Goal: Task Accomplishment & Management: Complete application form

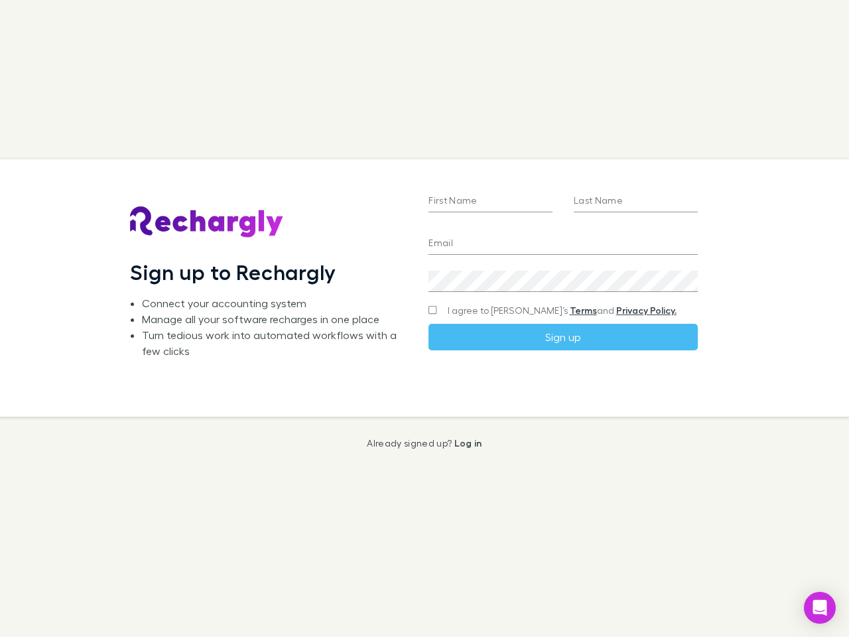
click at [425, 319] on div "First Name Last Name Email Create a password I agree to Rechargly’s Terms and P…" at bounding box center [563, 287] width 290 height 257
click at [490, 202] on input "First Name" at bounding box center [491, 201] width 124 height 21
click at [636, 202] on input "Last Name" at bounding box center [636, 201] width 124 height 21
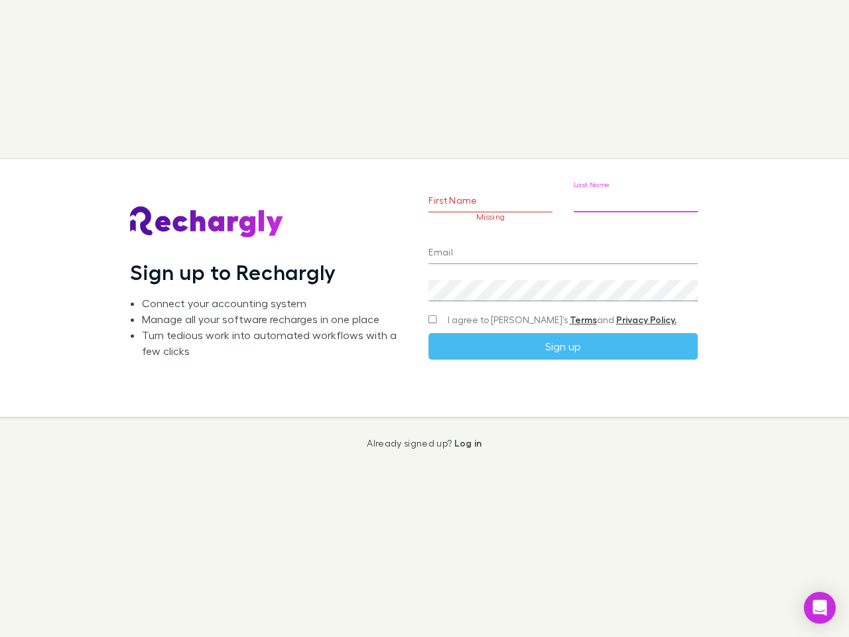
click at [563, 244] on input "Email" at bounding box center [563, 253] width 269 height 21
click at [563, 281] on div "Create a password" at bounding box center [563, 285] width 269 height 32
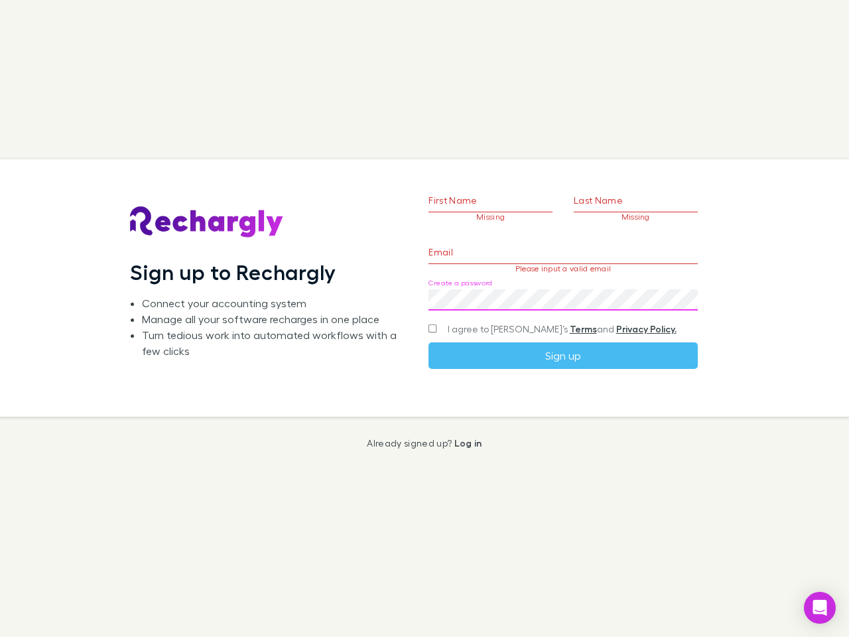
click at [537, 311] on form "First Name Missing Last Name Missing Email Please input a valid email Create a …" at bounding box center [563, 259] width 269 height 220
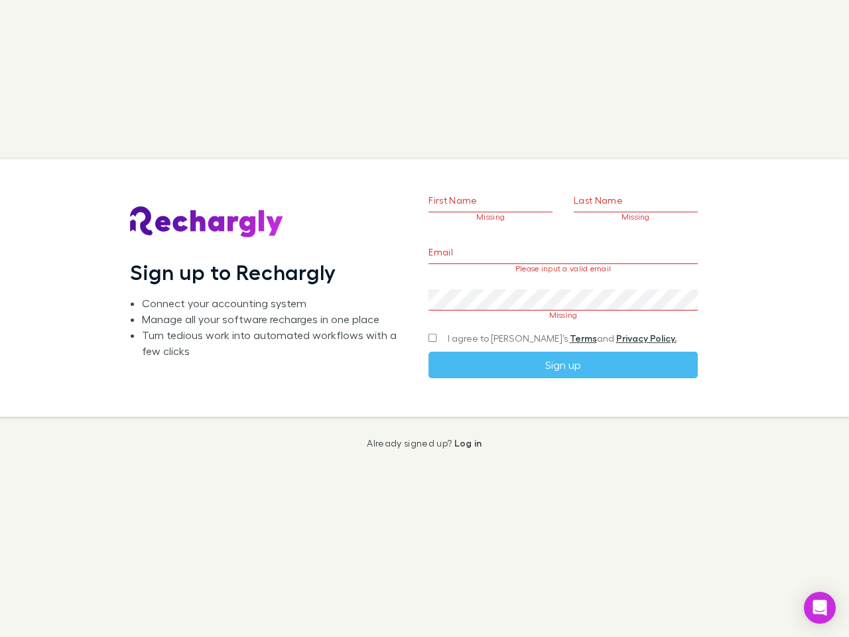
click at [570, 337] on link "Terms" at bounding box center [583, 337] width 27 height 11
click at [820, 608] on icon "Open Intercom Messenger" at bounding box center [821, 608] width 14 height 16
